Goal: Task Accomplishment & Management: Use online tool/utility

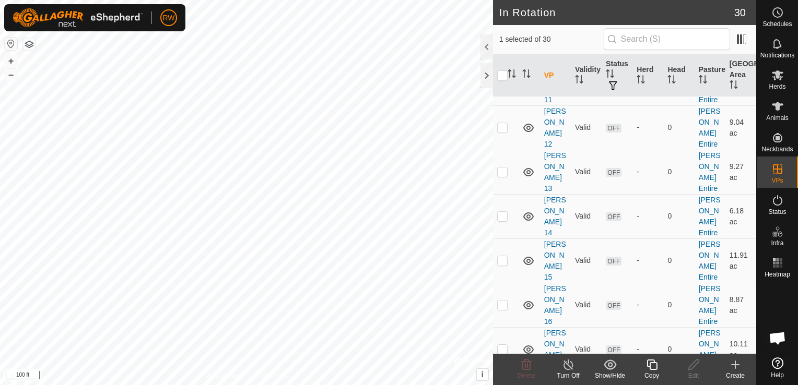
scroll to position [118, 0]
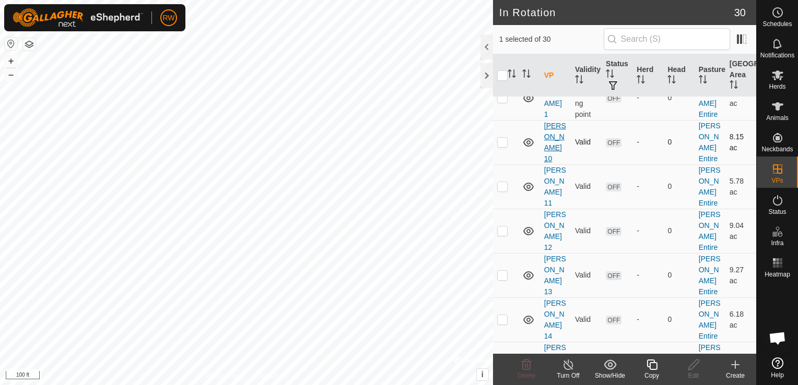
click at [552, 130] on link "[PERSON_NAME] 10" at bounding box center [555, 142] width 22 height 41
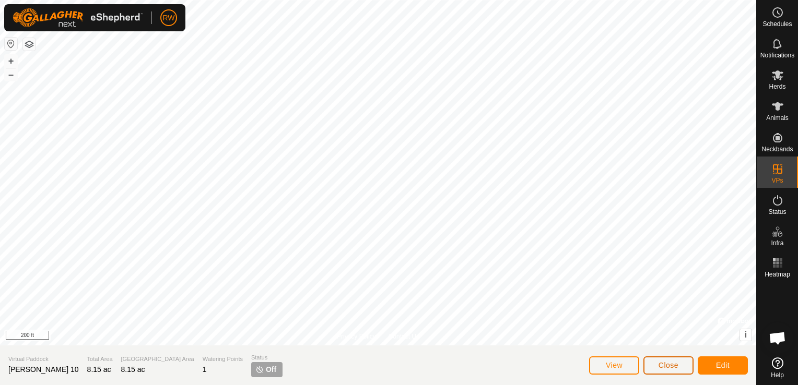
click at [668, 370] on button "Close" at bounding box center [668, 366] width 50 height 18
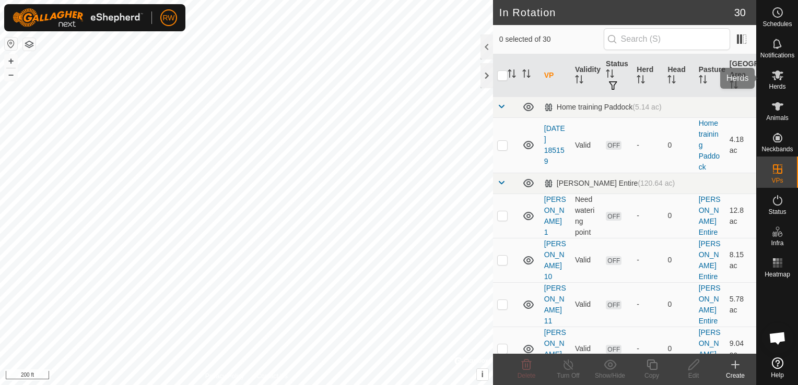
click at [780, 75] on icon at bounding box center [777, 75] width 13 height 13
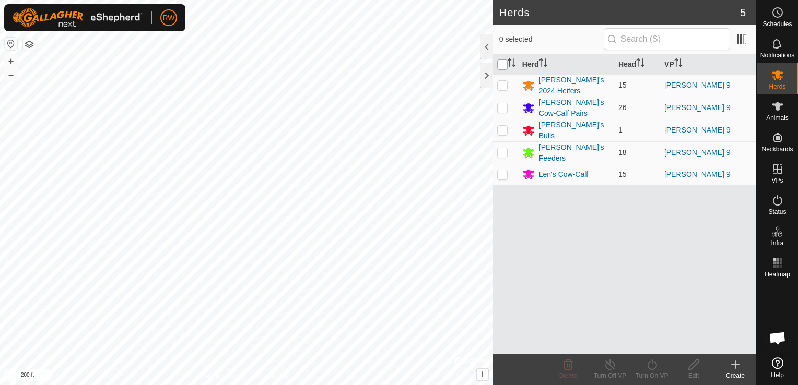
click at [505, 67] on input "checkbox" at bounding box center [502, 65] width 10 height 10
checkbox input "true"
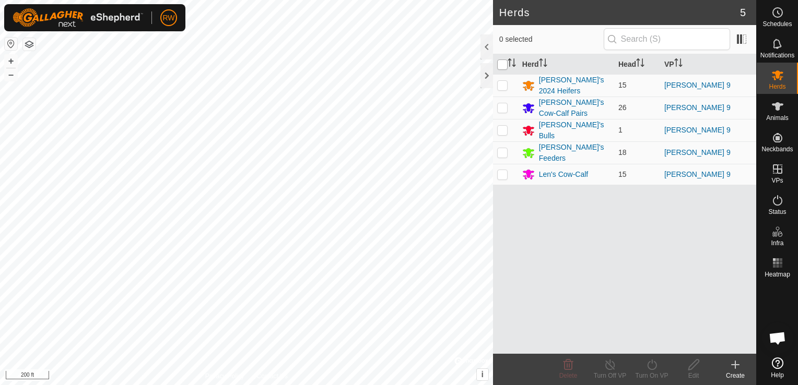
checkbox input "true"
click at [648, 366] on icon at bounding box center [651, 365] width 13 height 13
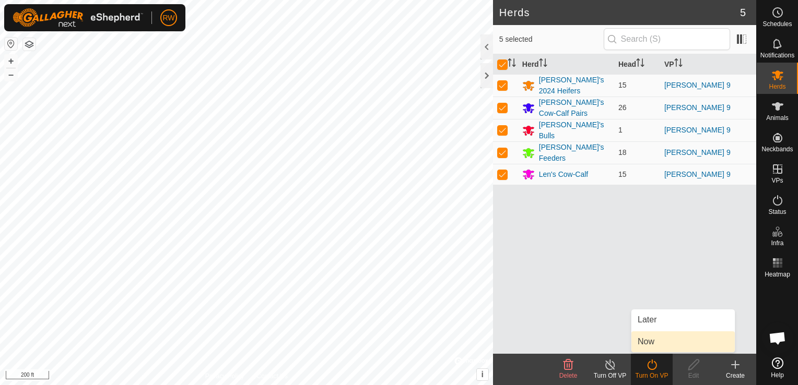
click at [653, 344] on link "Now" at bounding box center [682, 342] width 103 height 21
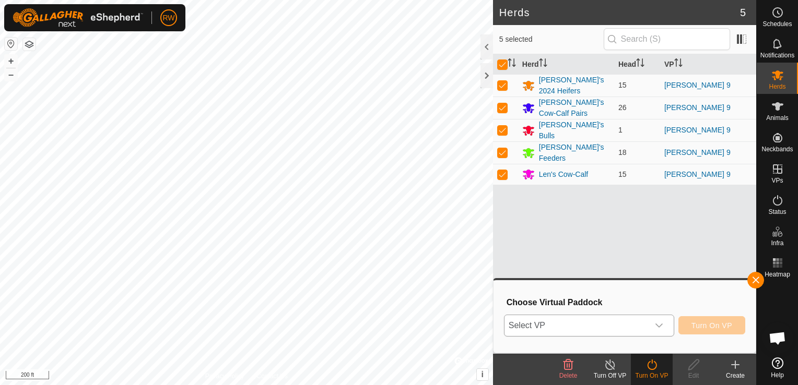
click at [659, 326] on icon "dropdown trigger" at bounding box center [658, 326] width 7 height 4
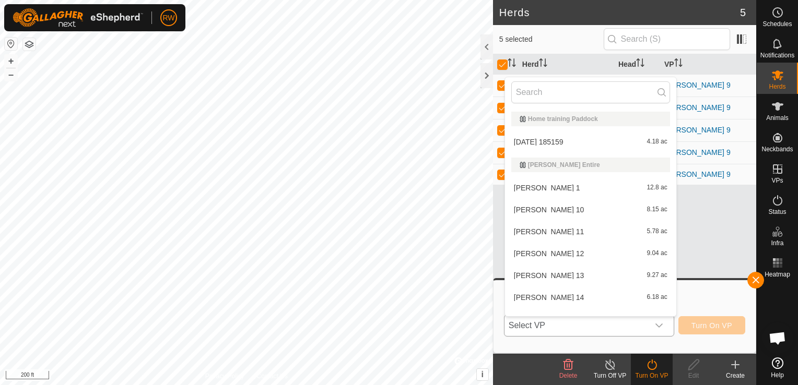
scroll to position [14, 0]
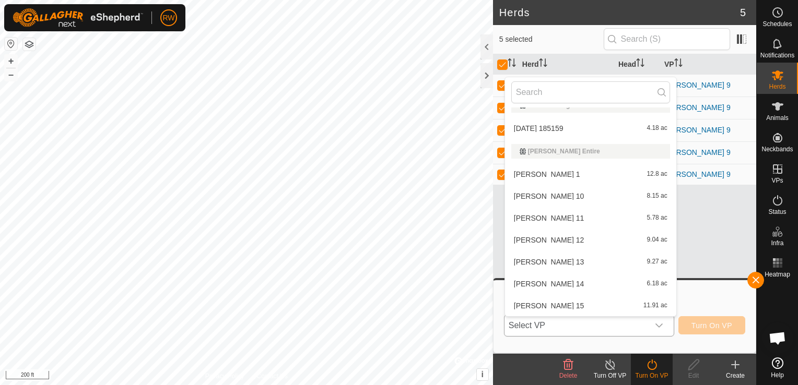
click at [553, 197] on li "[PERSON_NAME] 10 8.15 ac" at bounding box center [590, 196] width 171 height 21
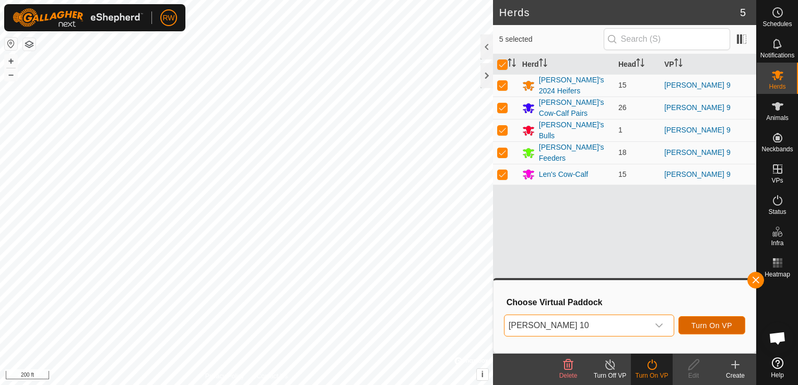
click at [723, 328] on span "Turn On VP" at bounding box center [711, 326] width 41 height 8
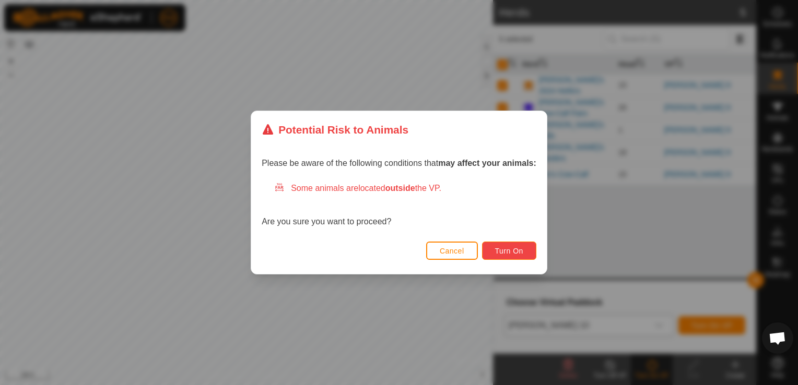
click at [528, 250] on button "Turn On" at bounding box center [509, 251] width 54 height 18
